Goal: Communication & Community: Participate in discussion

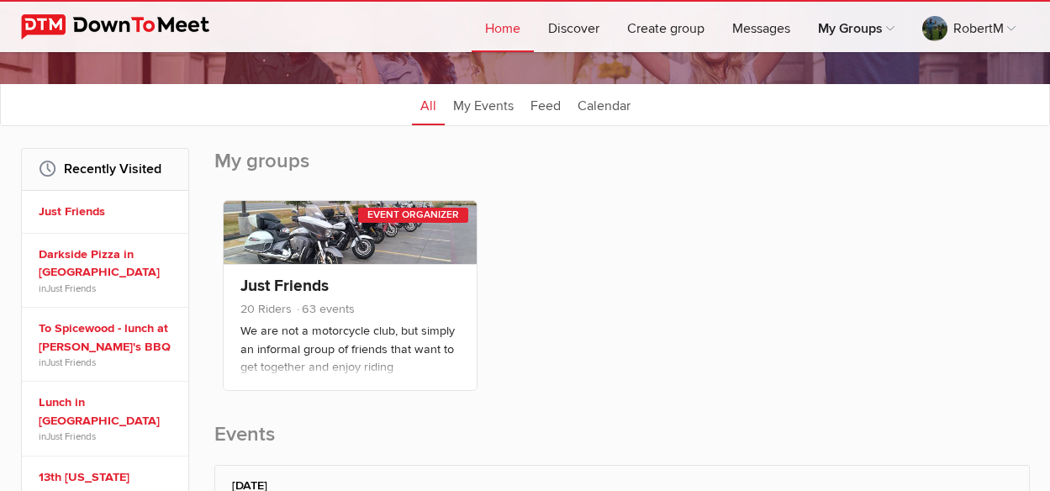
scroll to position [168, 0]
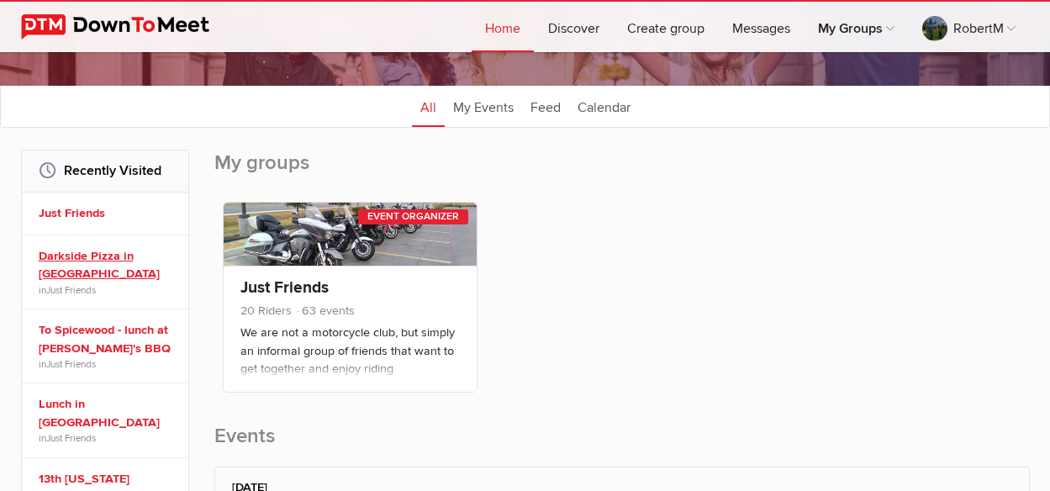
click at [51, 254] on link "Darkside Pizza in [GEOGRAPHIC_DATA]" at bounding box center [108, 265] width 138 height 36
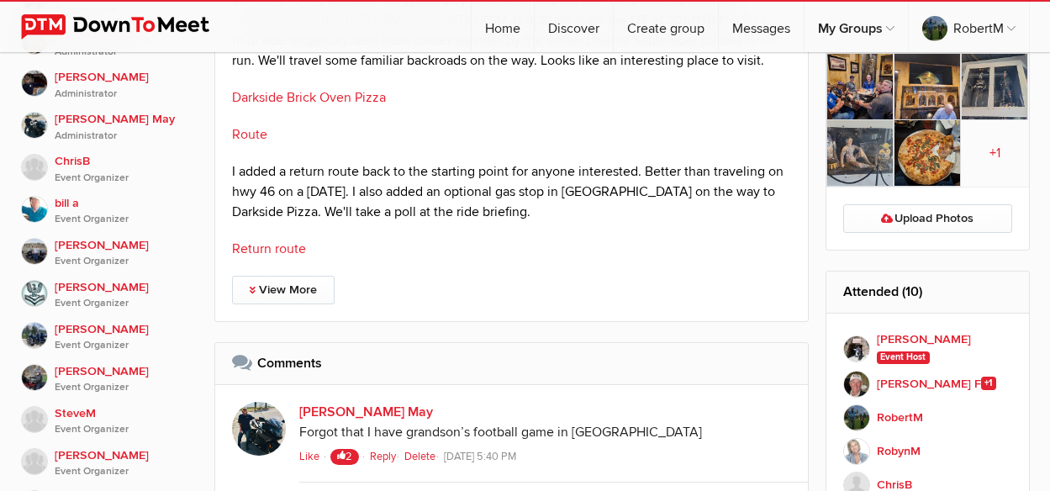
scroll to position [767, 0]
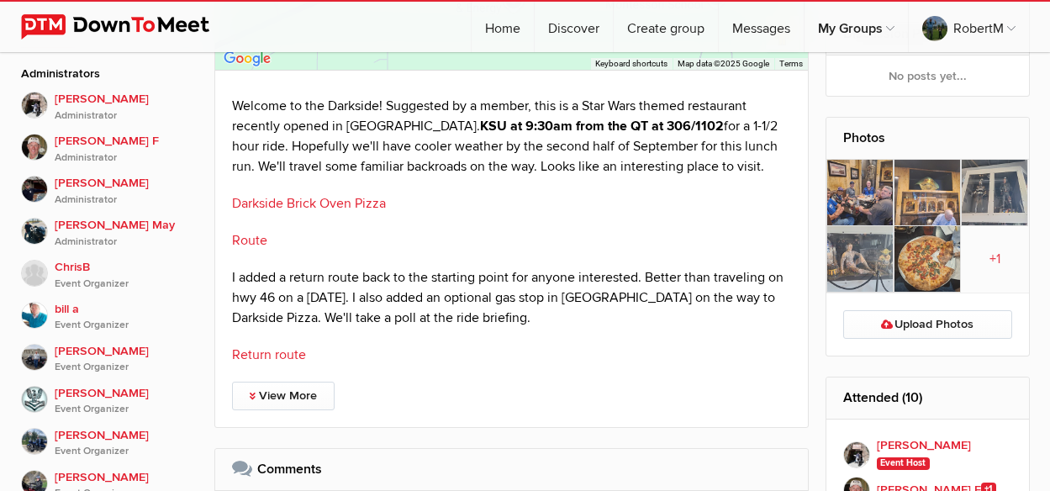
click at [854, 183] on img at bounding box center [859, 193] width 67 height 66
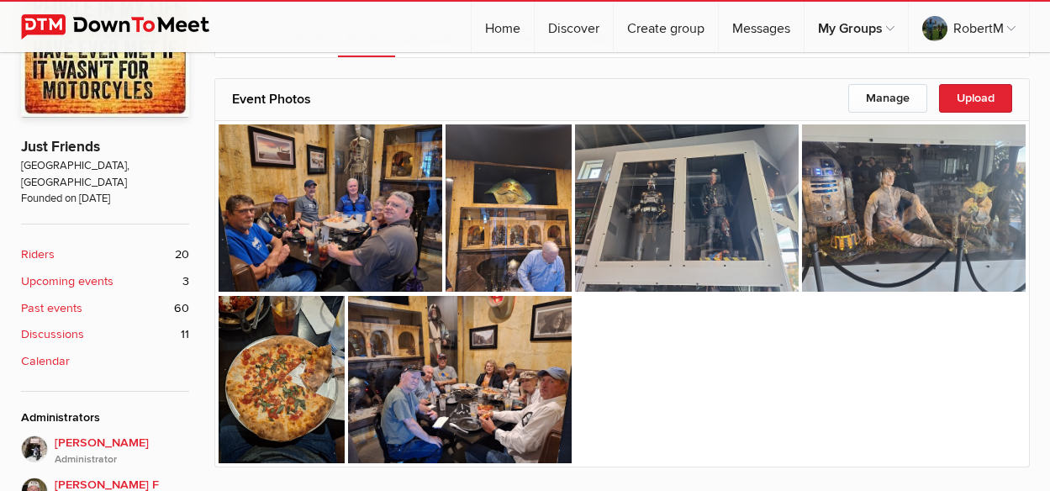
scroll to position [398, 0]
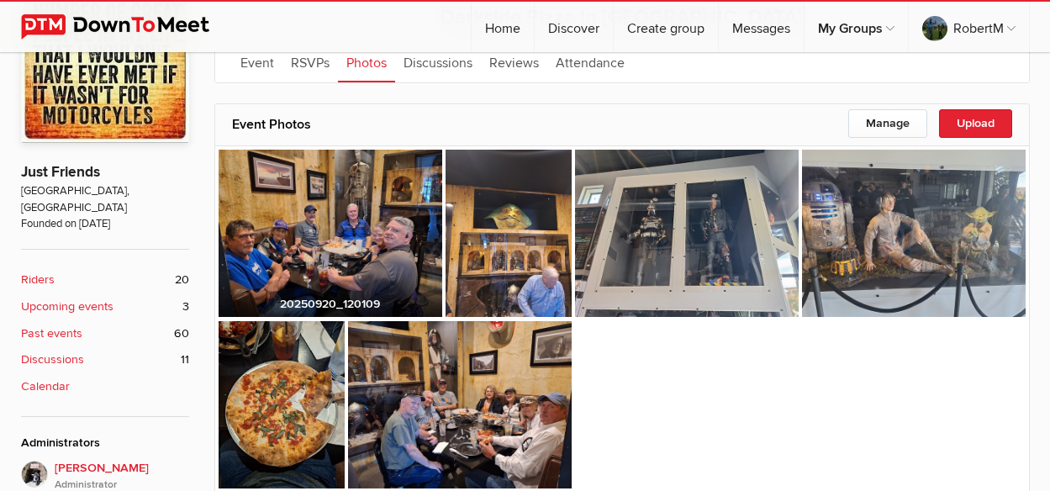
click at [389, 258] on img at bounding box center [330, 234] width 224 height 168
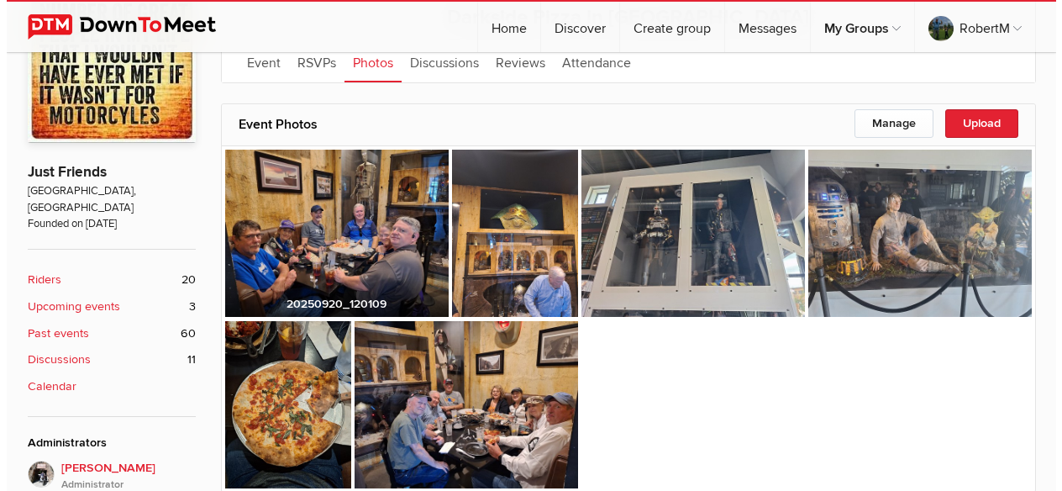
scroll to position [402, 0]
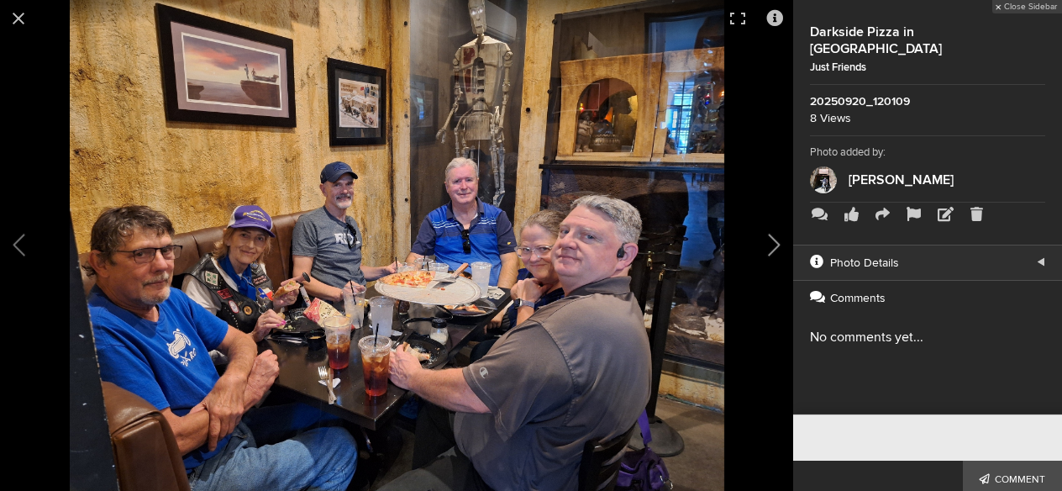
click at [774, 248] on button at bounding box center [751, 245] width 84 height 294
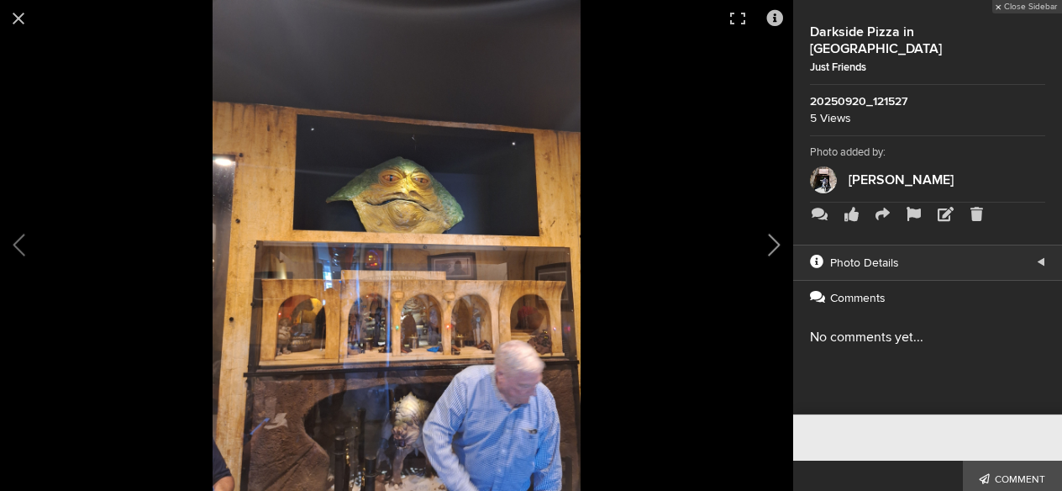
click at [767, 243] on button at bounding box center [751, 245] width 84 height 294
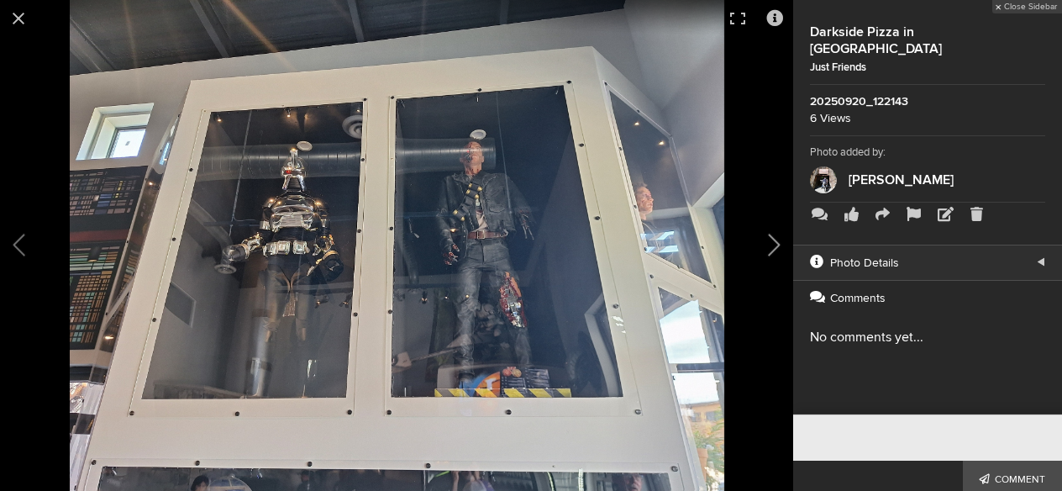
click at [766, 243] on button at bounding box center [751, 245] width 84 height 294
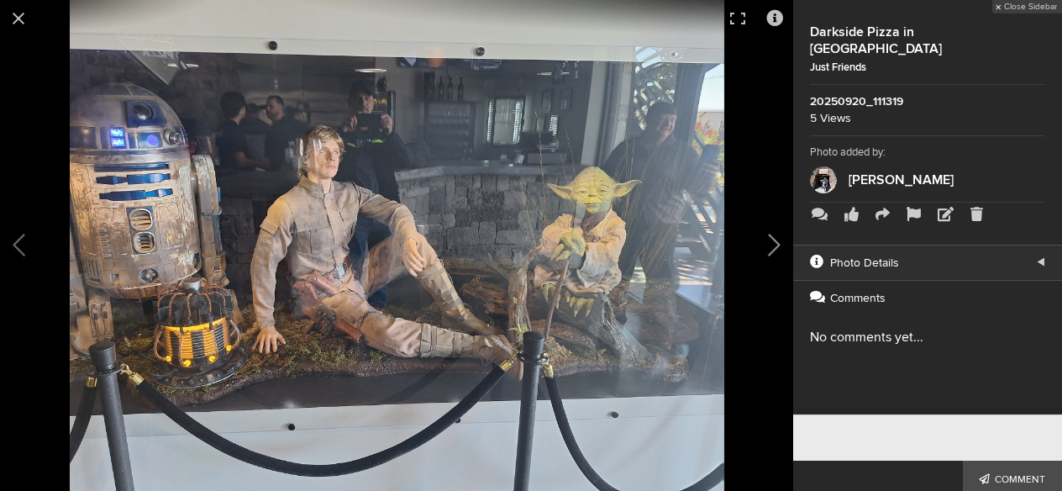
click at [766, 243] on button at bounding box center [751, 245] width 84 height 294
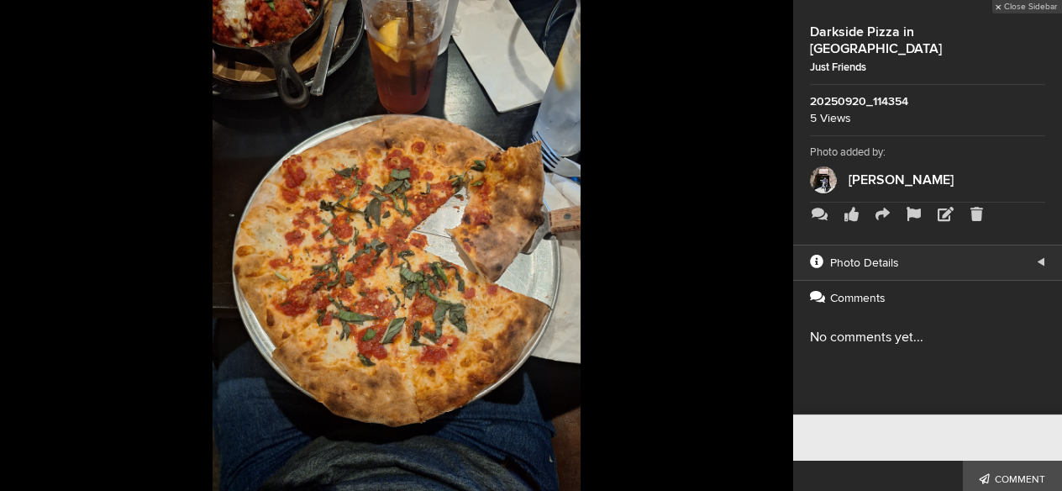
click at [766, 243] on button at bounding box center [751, 245] width 84 height 294
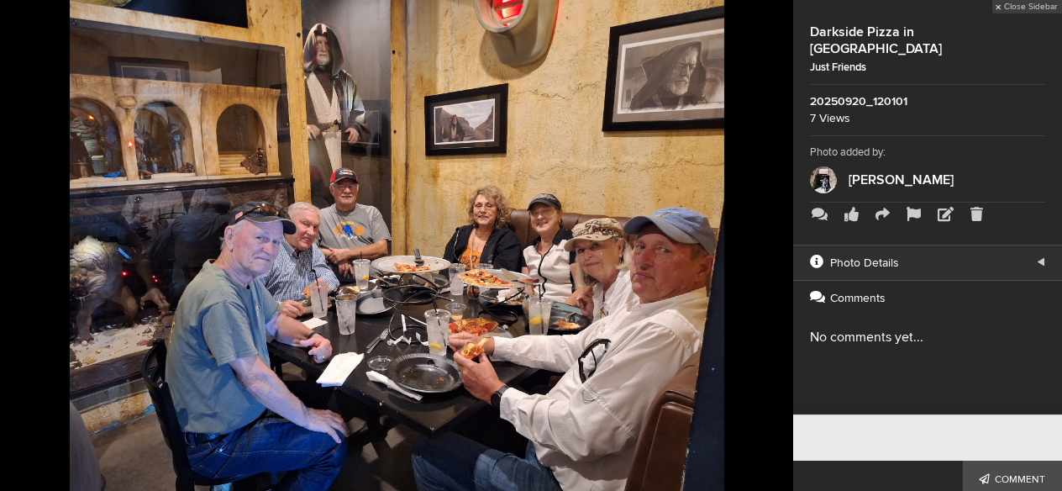
click at [766, 243] on button at bounding box center [751, 245] width 84 height 294
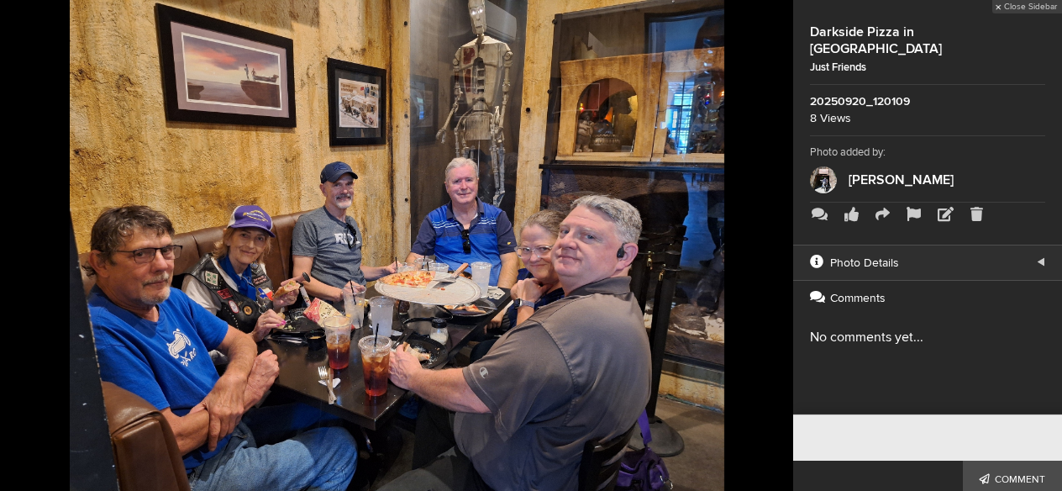
click at [763, 243] on button at bounding box center [751, 245] width 84 height 294
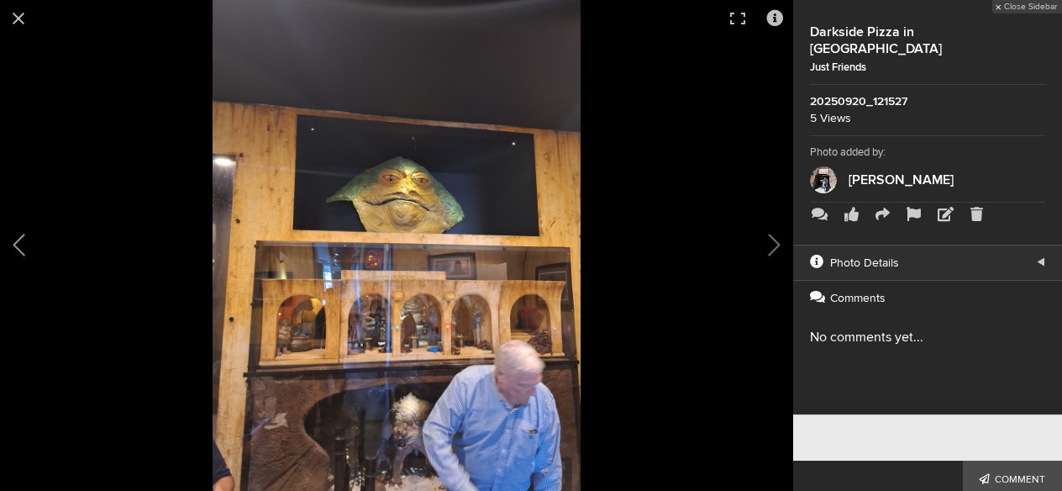
click at [16, 247] on button at bounding box center [42, 245] width 84 height 294
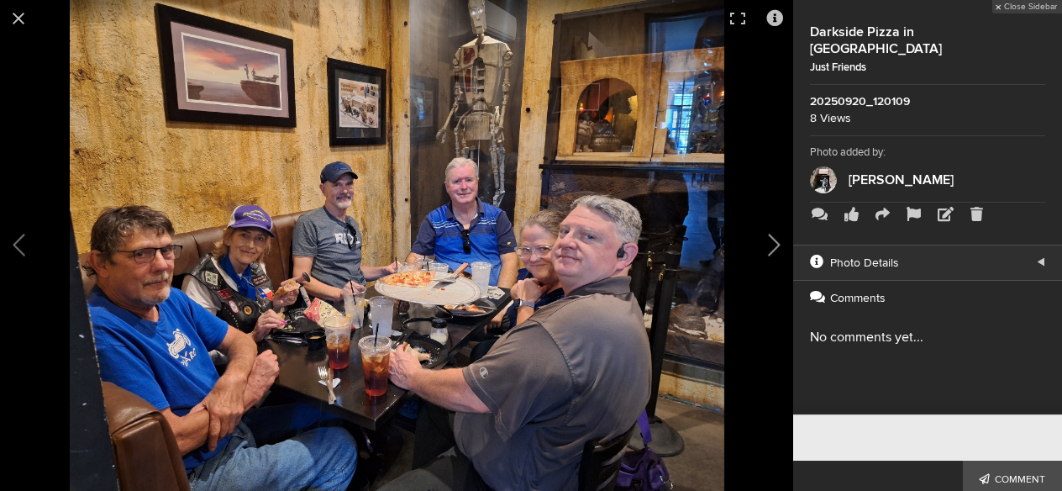
click at [770, 246] on button at bounding box center [751, 245] width 84 height 294
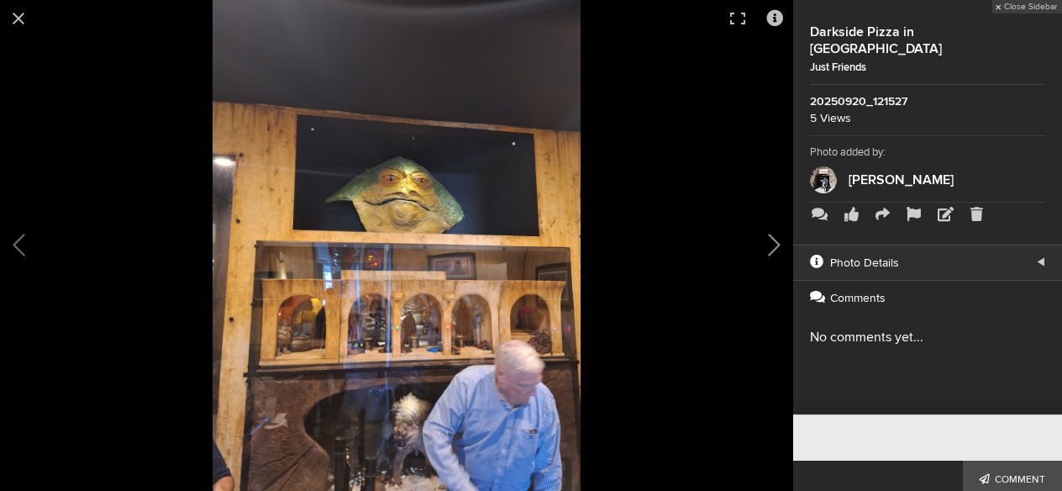
click at [768, 246] on button at bounding box center [751, 245] width 84 height 294
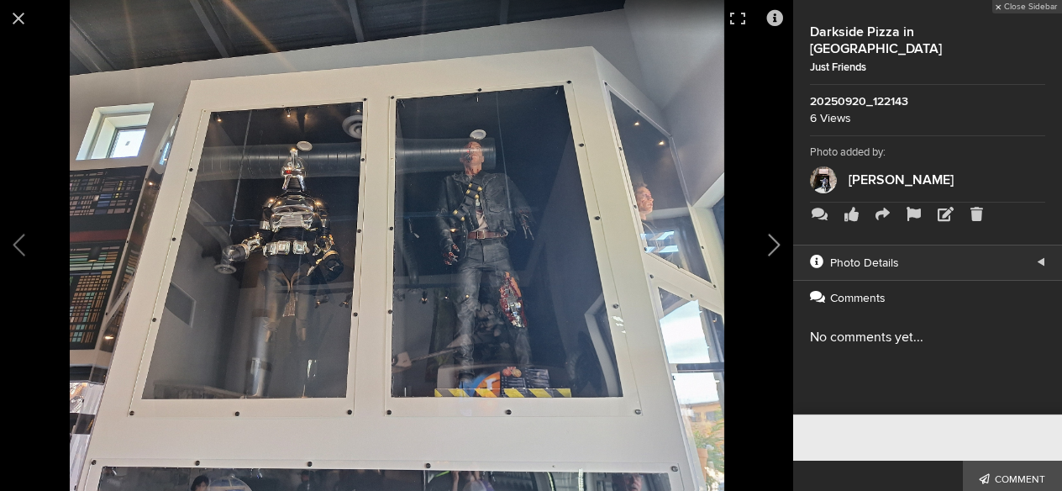
click at [768, 246] on button at bounding box center [751, 245] width 84 height 294
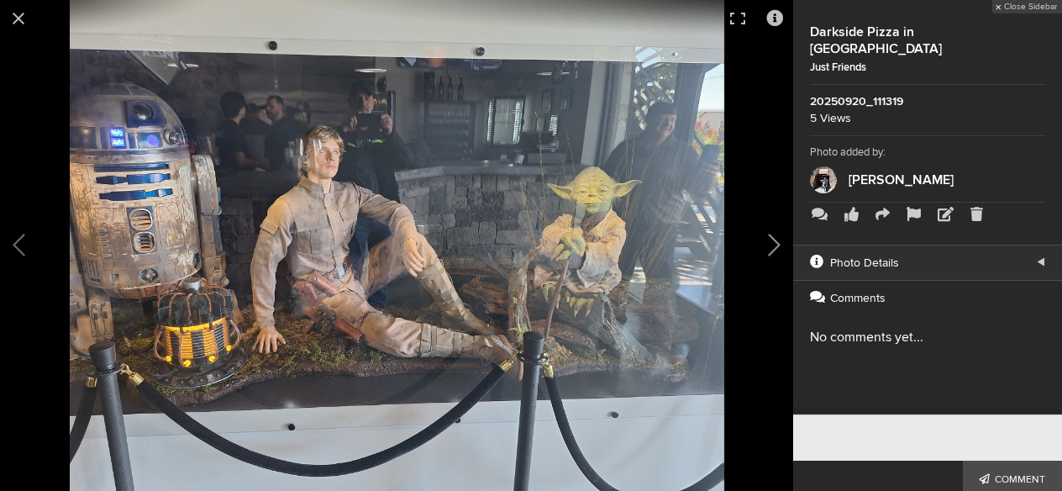
click at [766, 246] on button at bounding box center [751, 245] width 84 height 294
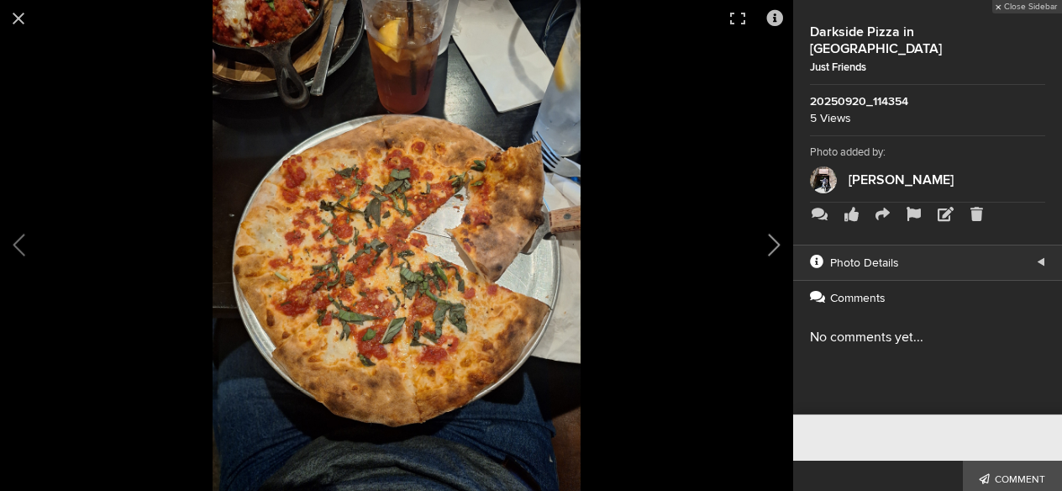
click at [765, 245] on button at bounding box center [751, 245] width 84 height 294
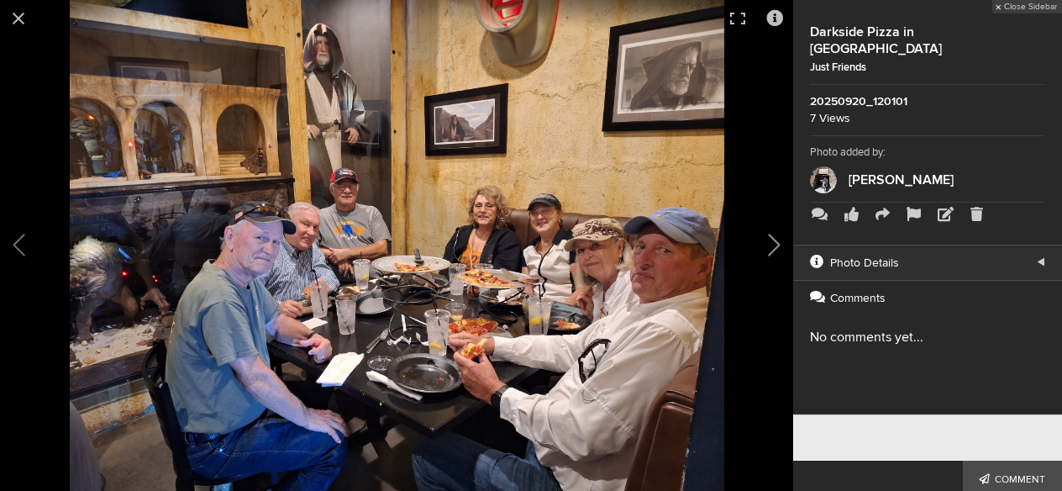
click at [770, 248] on button at bounding box center [751, 245] width 84 height 294
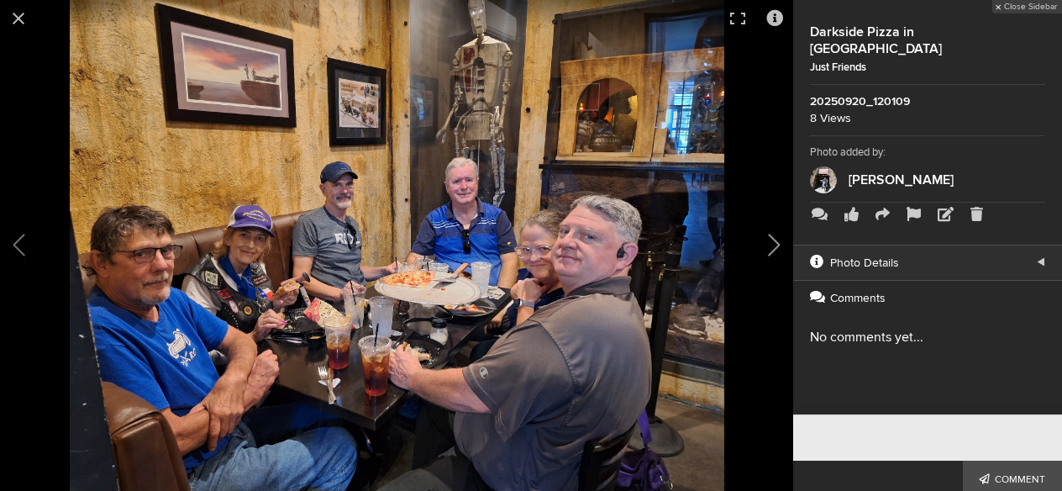
click at [767, 247] on button at bounding box center [751, 245] width 84 height 294
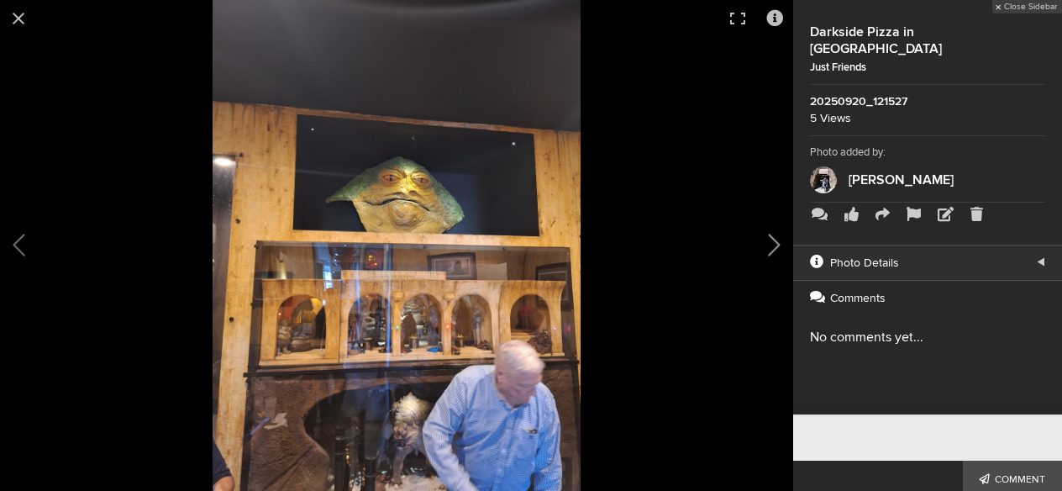
click at [774, 242] on button at bounding box center [751, 245] width 84 height 294
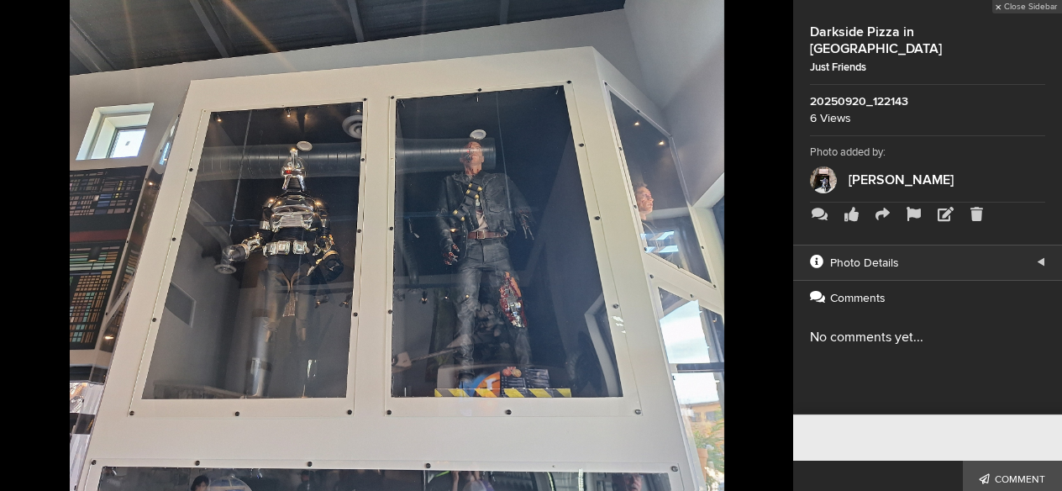
click at [772, 243] on button at bounding box center [751, 245] width 84 height 294
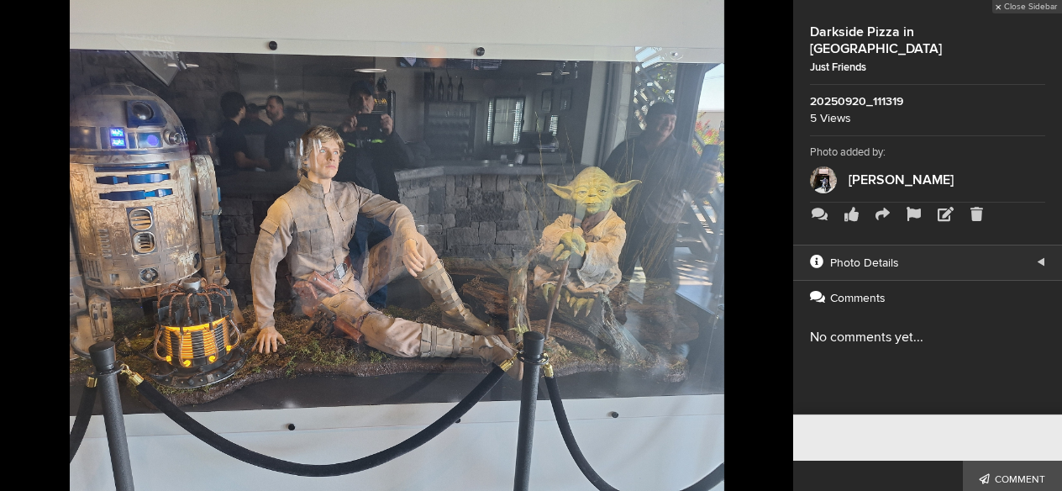
click at [772, 243] on button at bounding box center [751, 245] width 84 height 294
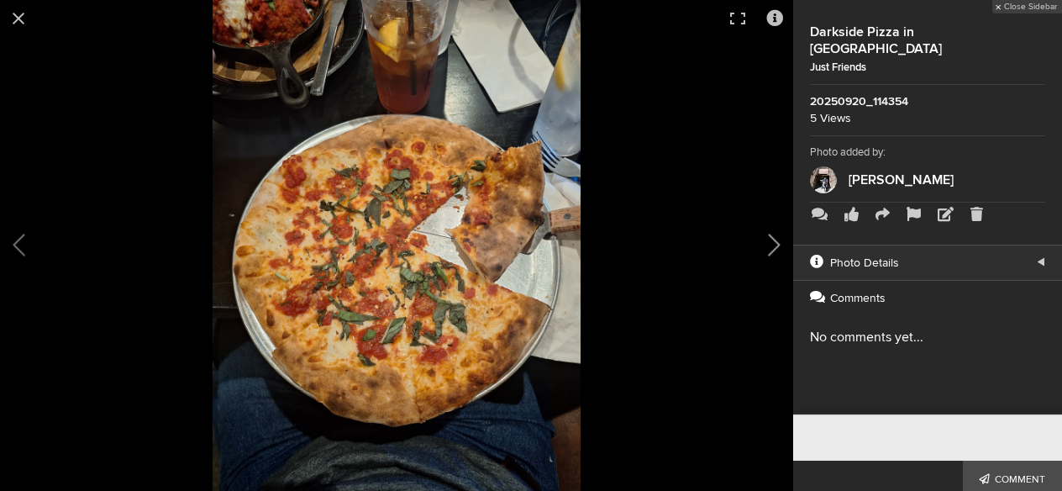
click at [769, 243] on button at bounding box center [751, 245] width 84 height 294
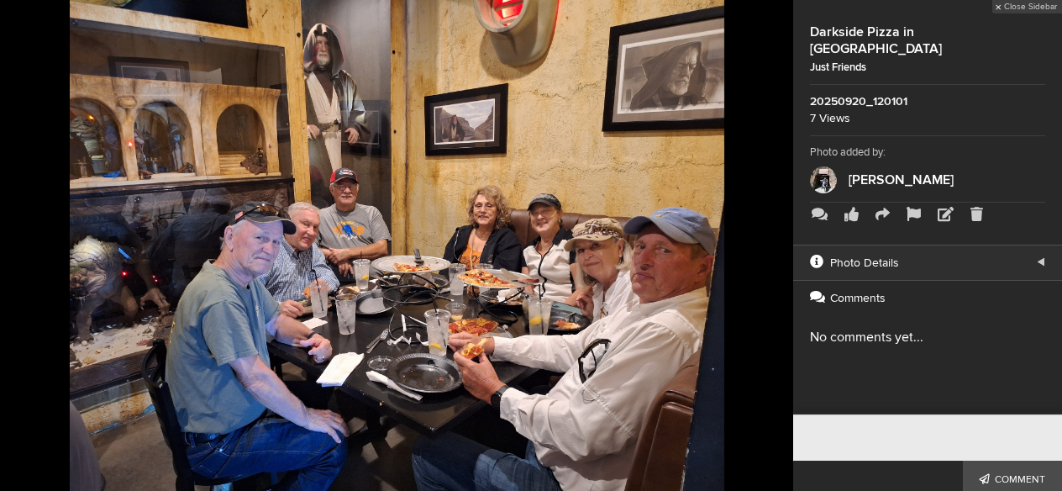
click at [776, 246] on button at bounding box center [751, 245] width 84 height 294
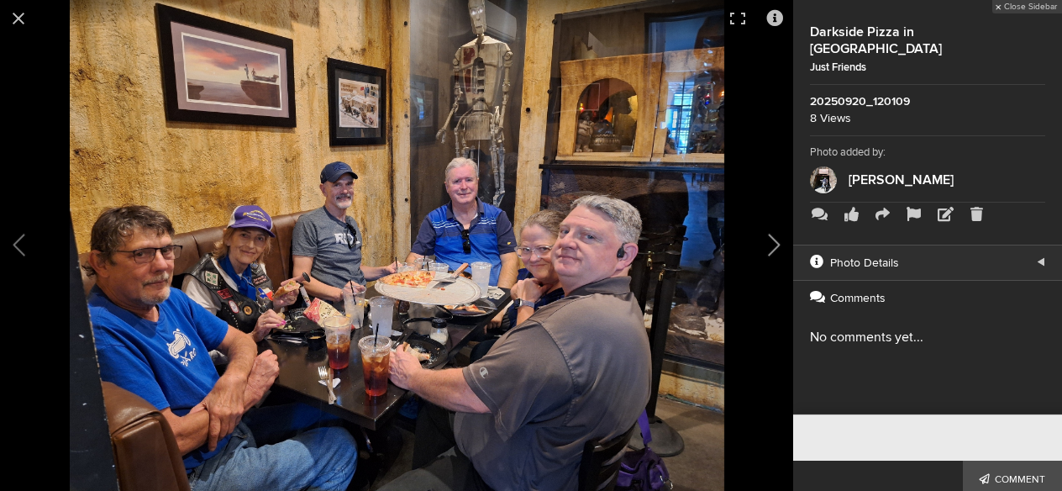
click at [771, 244] on button at bounding box center [751, 245] width 84 height 294
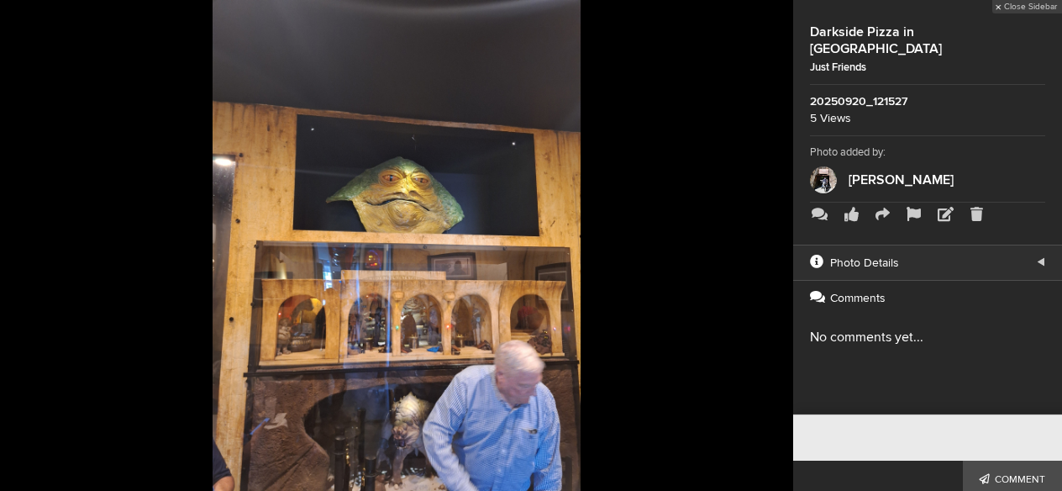
click at [771, 244] on button at bounding box center [751, 245] width 84 height 294
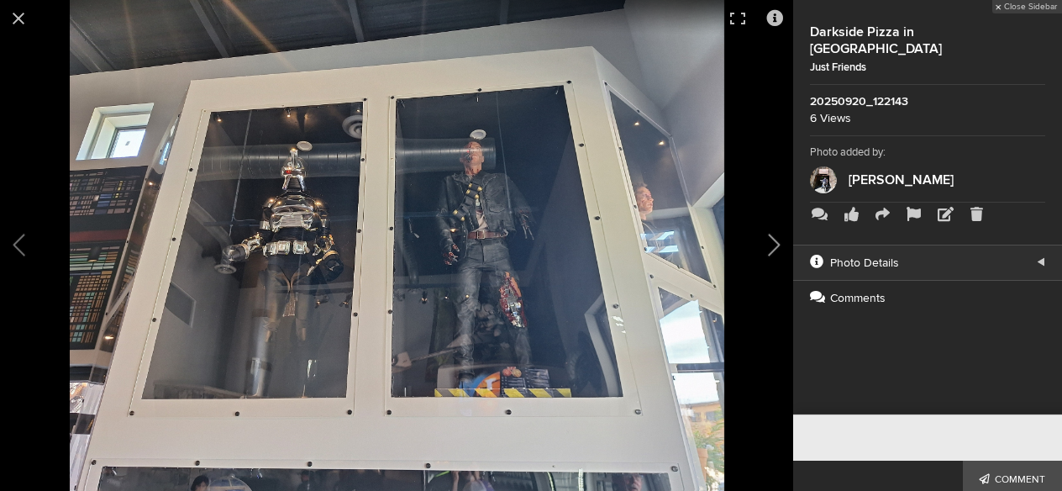
click at [771, 244] on button at bounding box center [751, 245] width 84 height 294
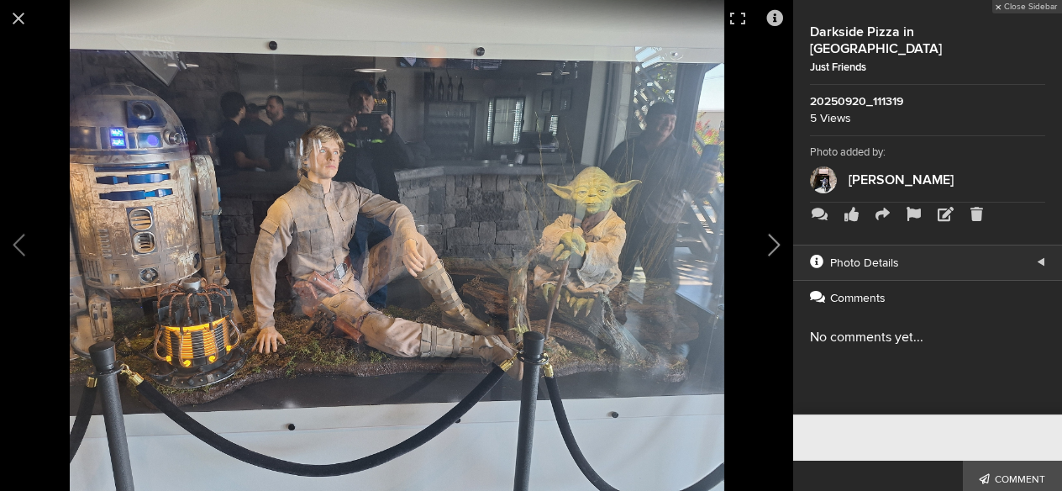
click at [771, 244] on button at bounding box center [751, 245] width 84 height 294
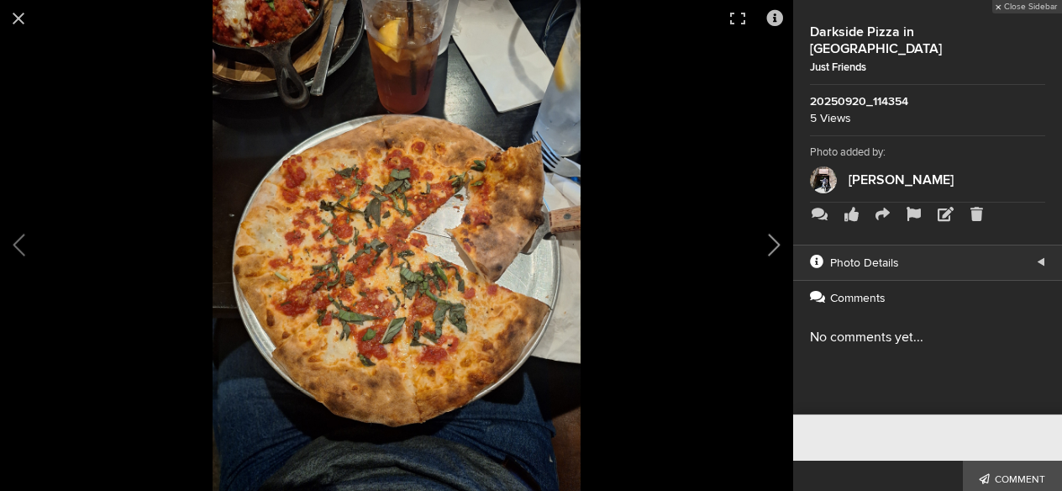
click at [771, 244] on button at bounding box center [751, 245] width 84 height 294
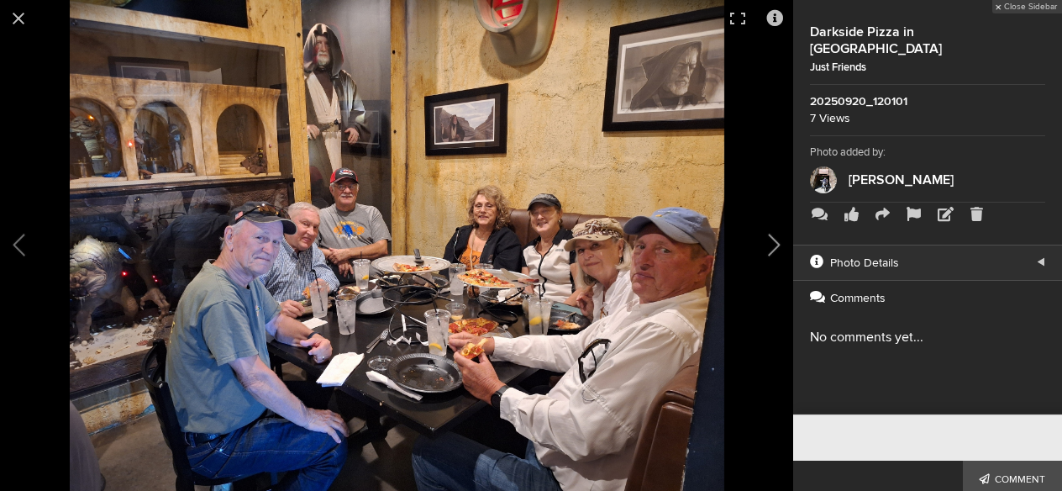
click at [770, 242] on button at bounding box center [751, 245] width 84 height 294
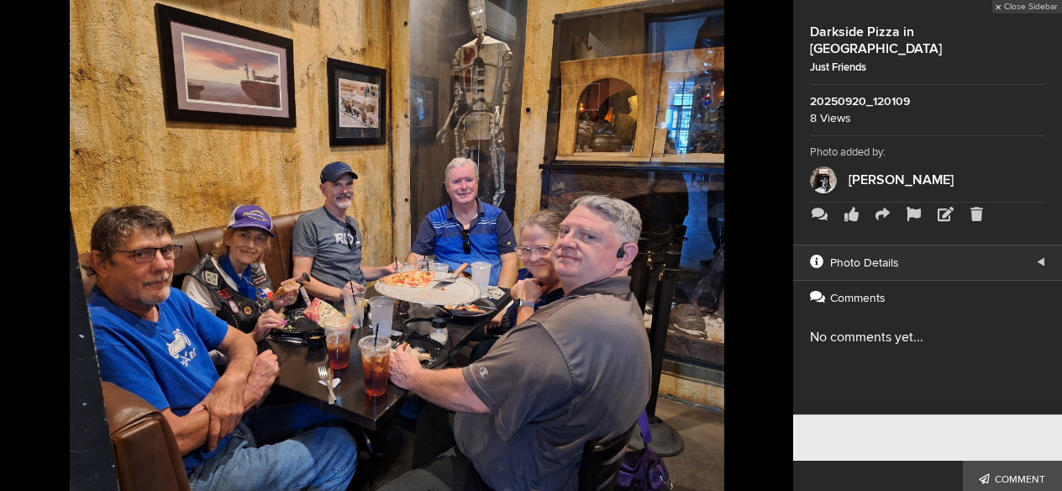
click at [770, 242] on button at bounding box center [751, 245] width 84 height 294
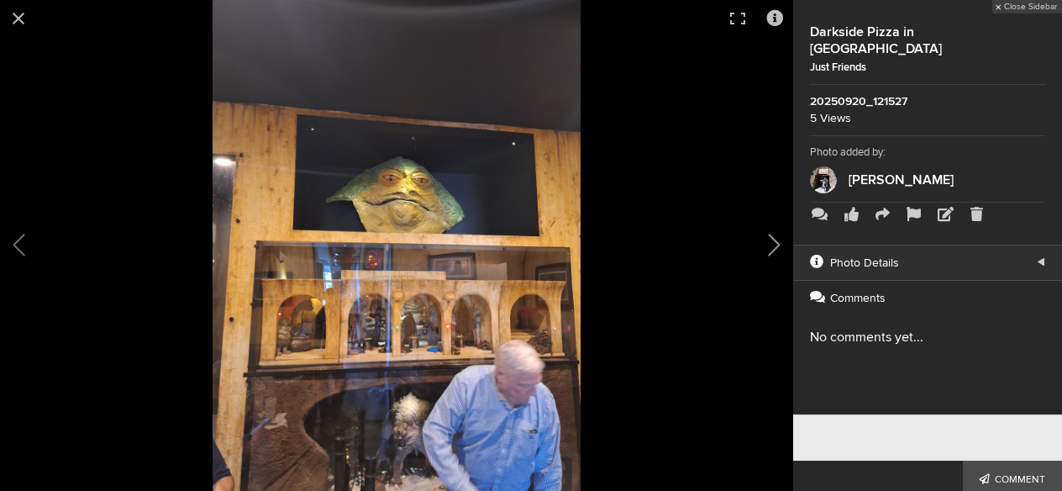
click at [771, 244] on button at bounding box center [751, 245] width 84 height 294
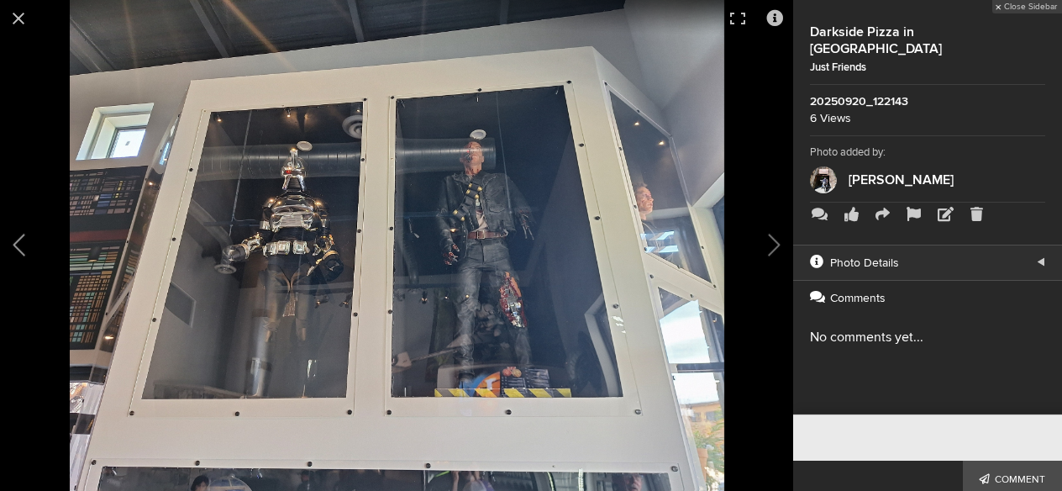
click at [9, 247] on button at bounding box center [42, 245] width 84 height 294
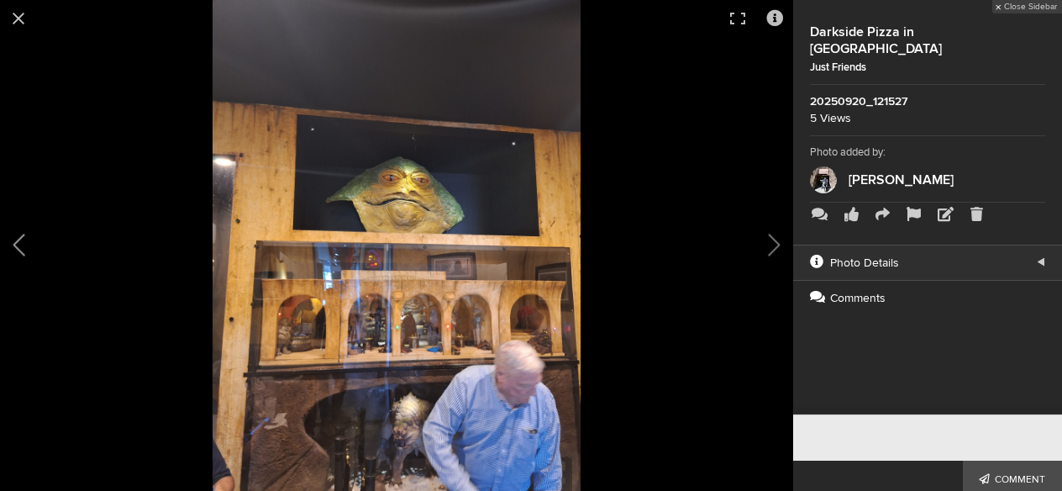
click at [9, 247] on button at bounding box center [42, 245] width 84 height 294
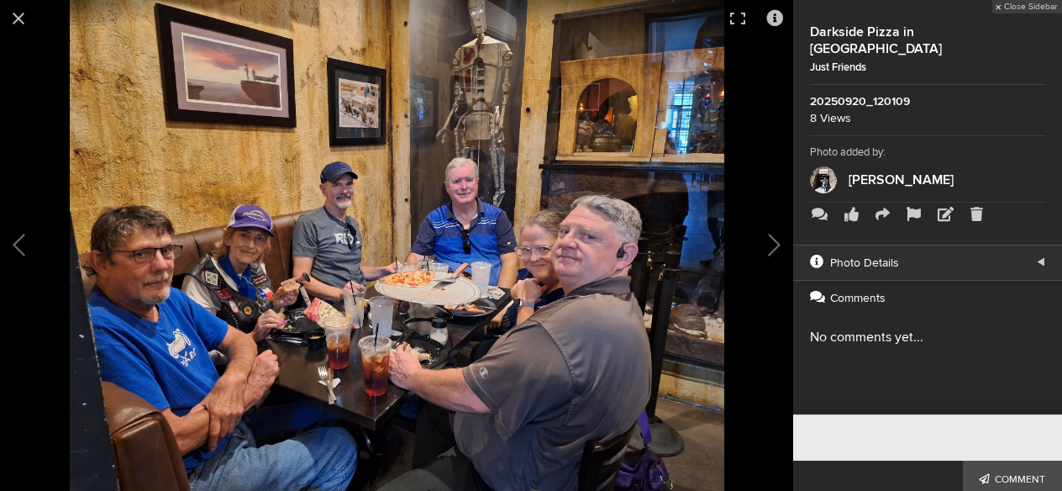
click at [432, 198] on img at bounding box center [397, 245] width 655 height 491
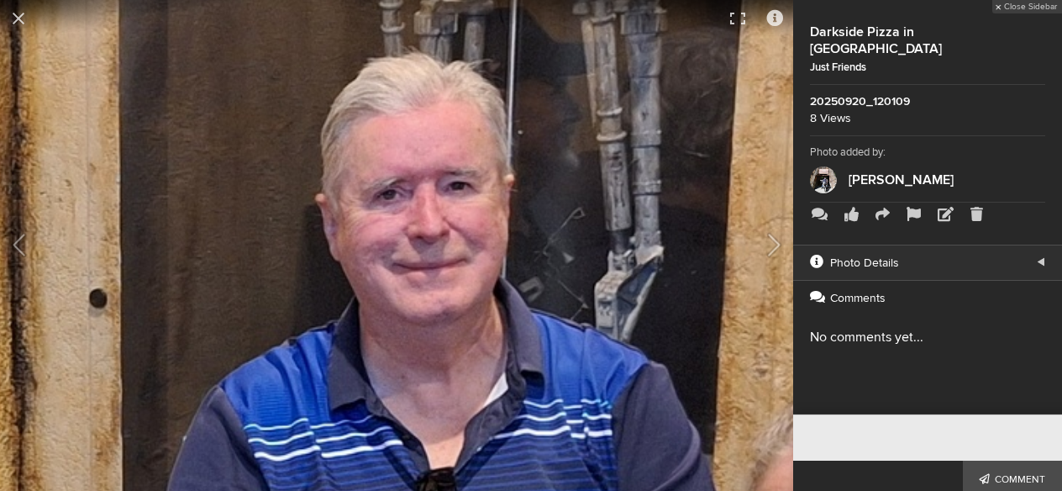
drag, startPoint x: 429, startPoint y: 198, endPoint x: 229, endPoint y: 291, distance: 219.6
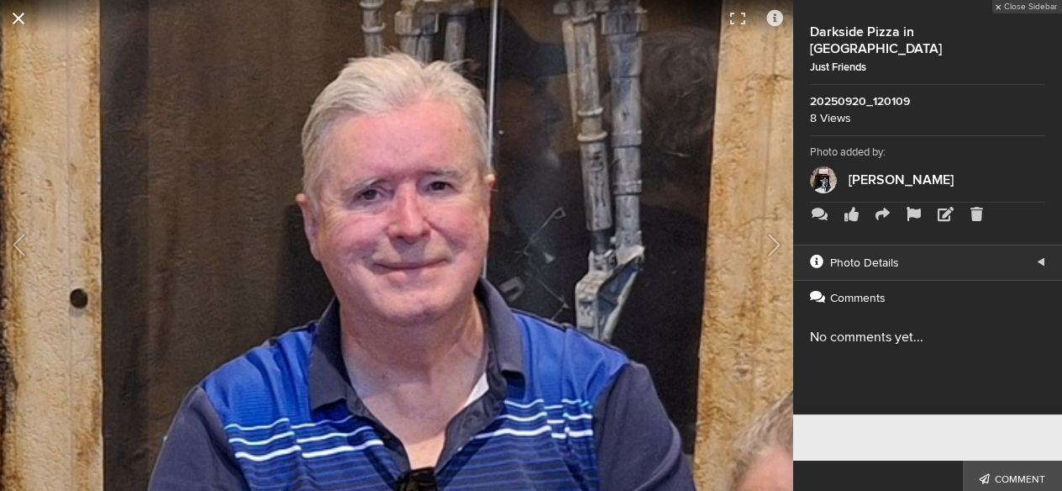
click at [15, 24] on button at bounding box center [18, 18] width 37 height 37
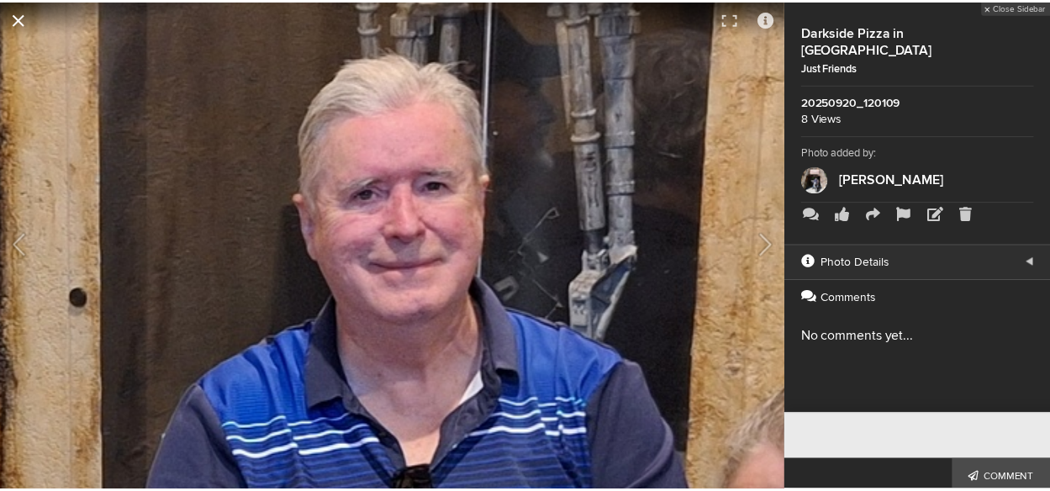
scroll to position [398, 0]
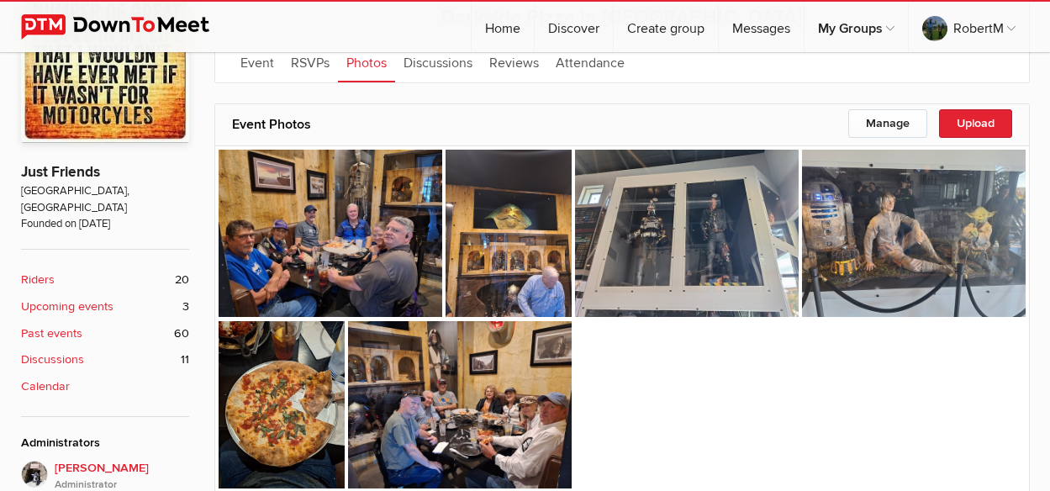
click at [59, 297] on b "Upcoming events" at bounding box center [67, 306] width 92 height 18
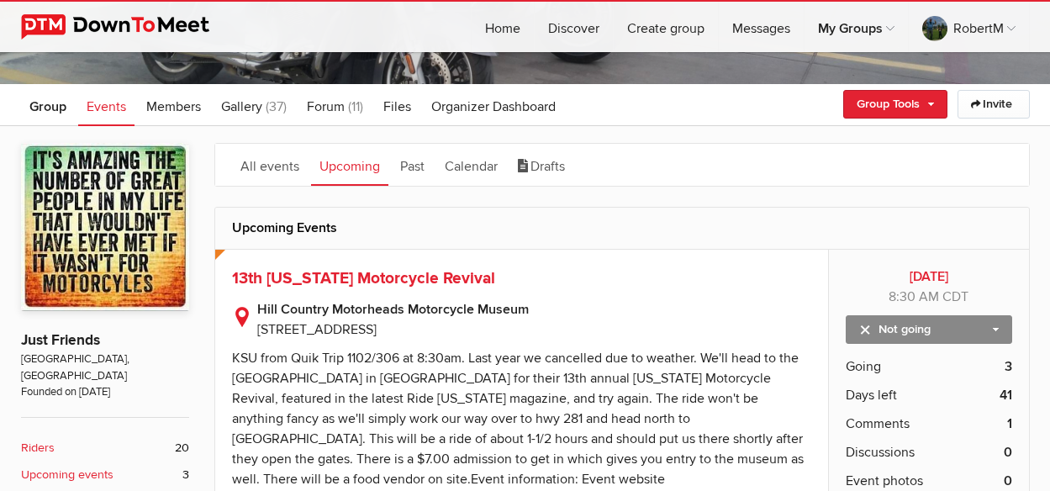
scroll to position [420, 0]
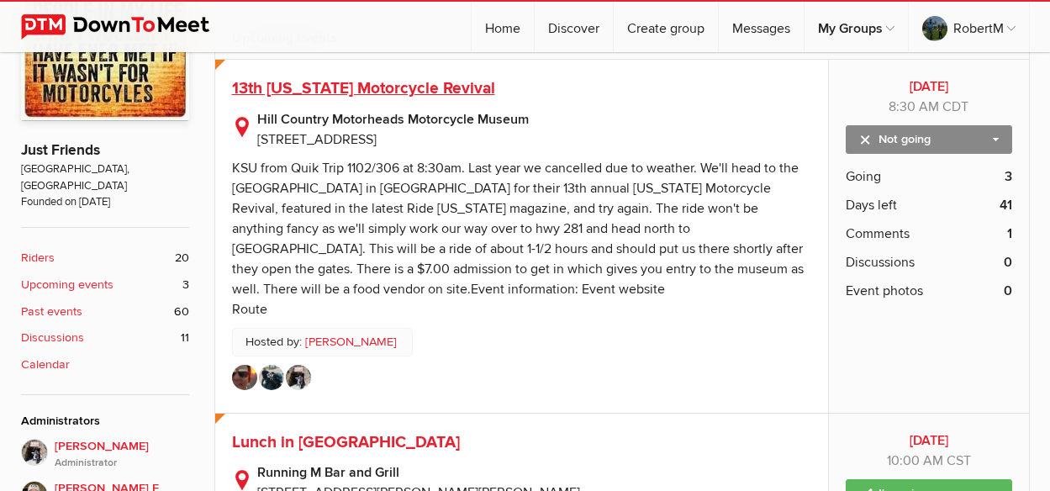
click at [403, 86] on span "13th [US_STATE] Motorcycle Revival" at bounding box center [363, 88] width 263 height 20
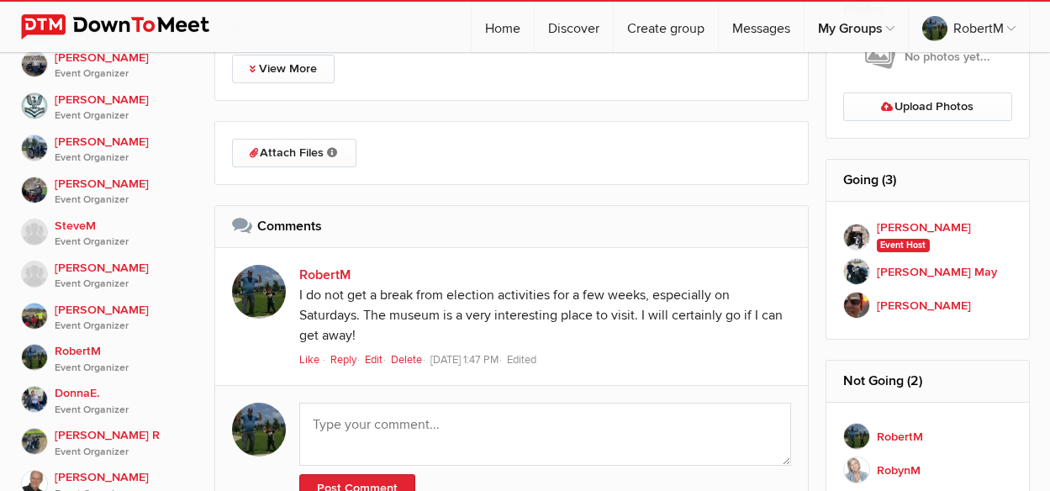
scroll to position [1176, 0]
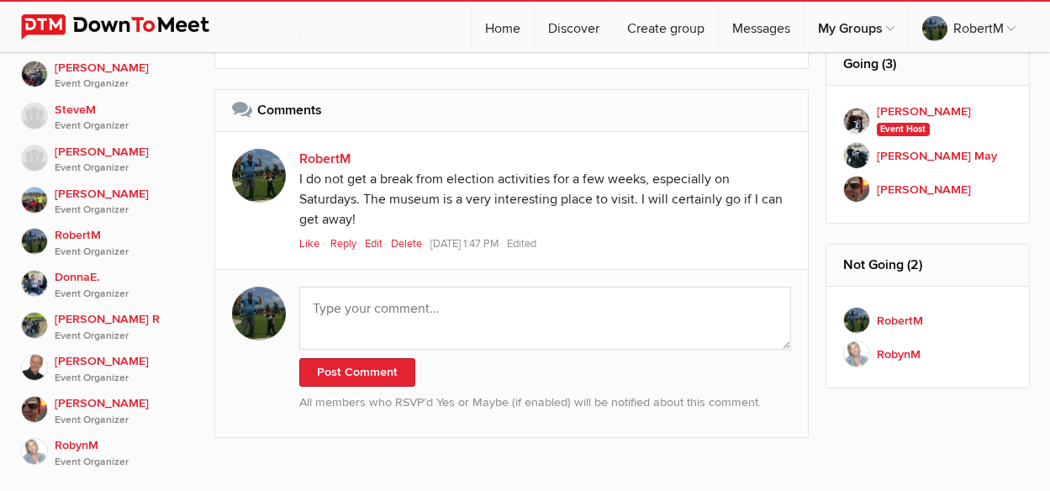
click at [347, 243] on link "Reply" at bounding box center [346, 243] width 32 height 13
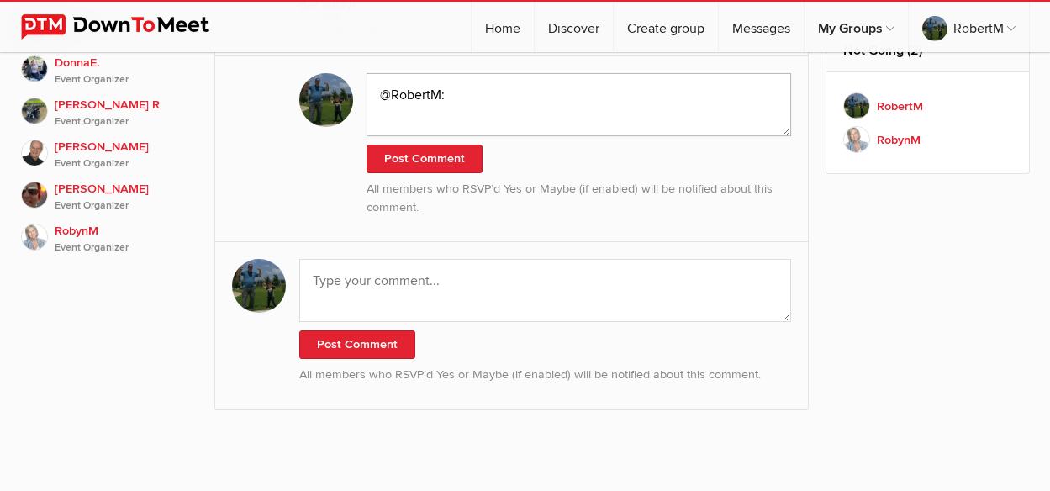
scroll to position [1296, 0]
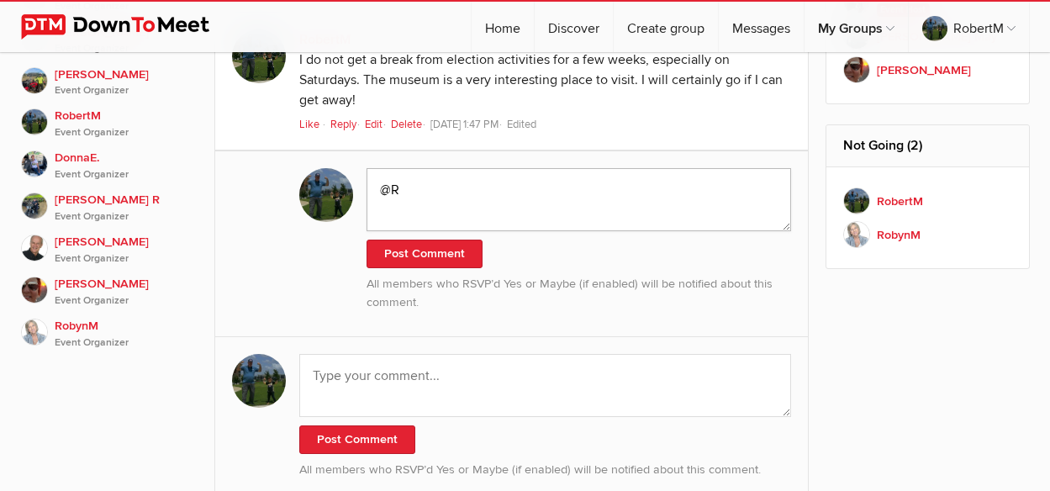
type textarea "@"
type textarea "A"
click at [250, 198] on div "Post Comment All members who RSVP’d Yes or Maybe (if enabled) will be notified …" at bounding box center [511, 243] width 593 height 186
click at [502, 26] on link "Home" at bounding box center [502, 27] width 62 height 50
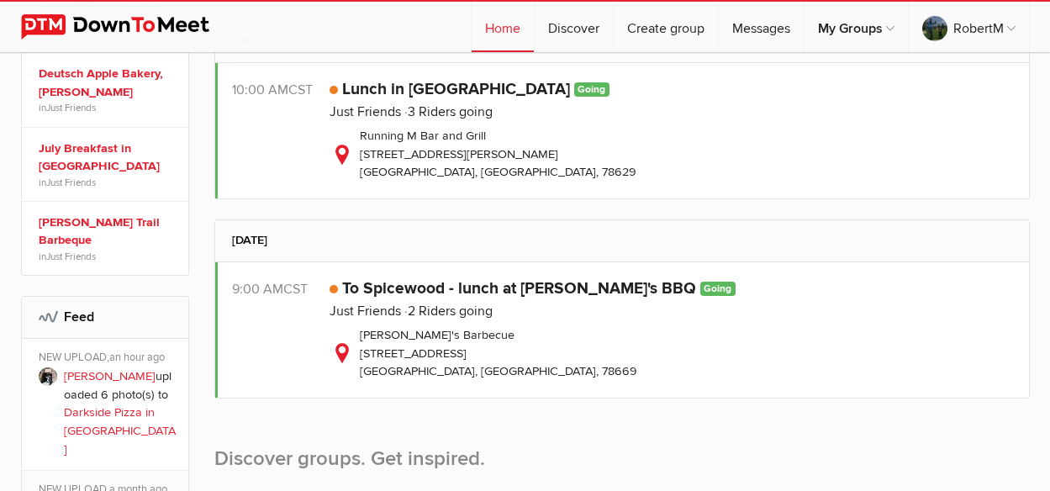
scroll to position [840, 0]
